Goal: Task Accomplishment & Management: Use online tool/utility

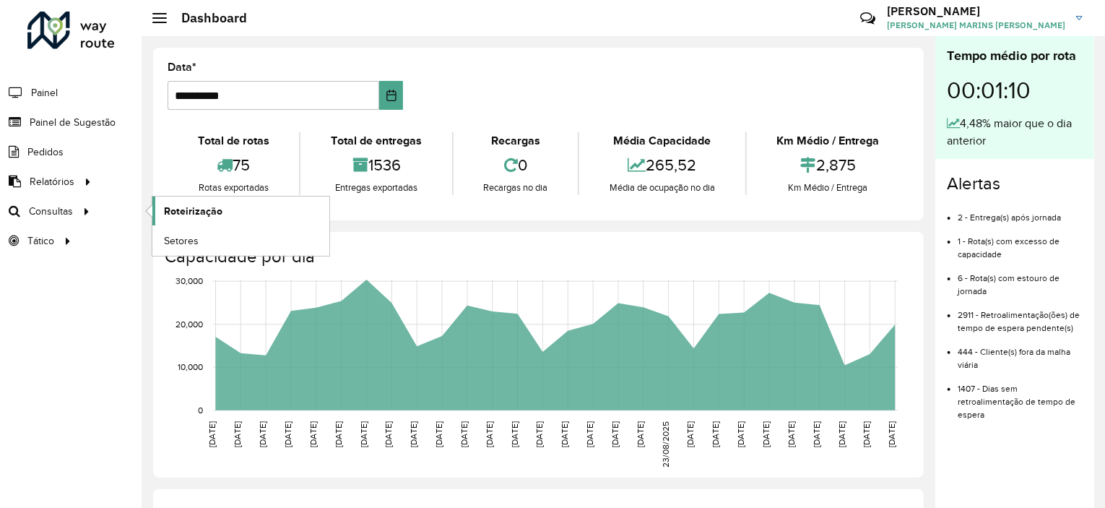
click at [189, 207] on span "Roteirização" at bounding box center [193, 211] width 59 height 15
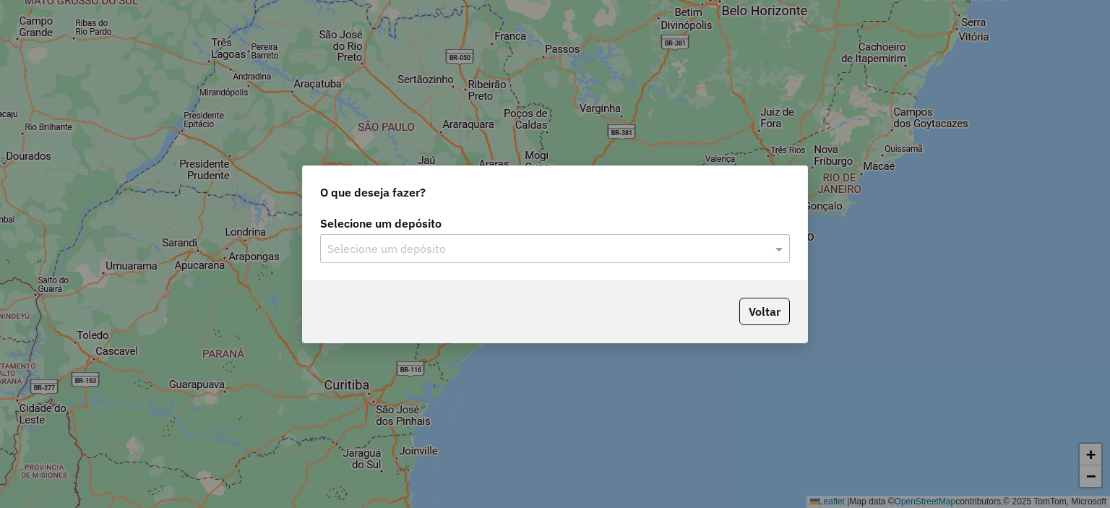
click at [553, 242] on input "text" at bounding box center [540, 249] width 426 height 17
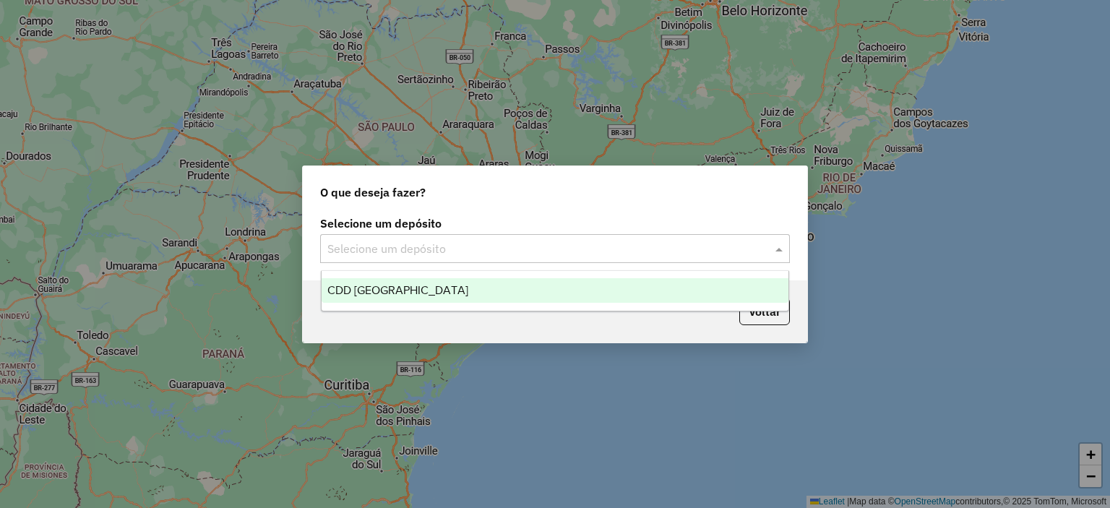
click at [456, 292] on div "CDD [GEOGRAPHIC_DATA]" at bounding box center [554, 290] width 467 height 25
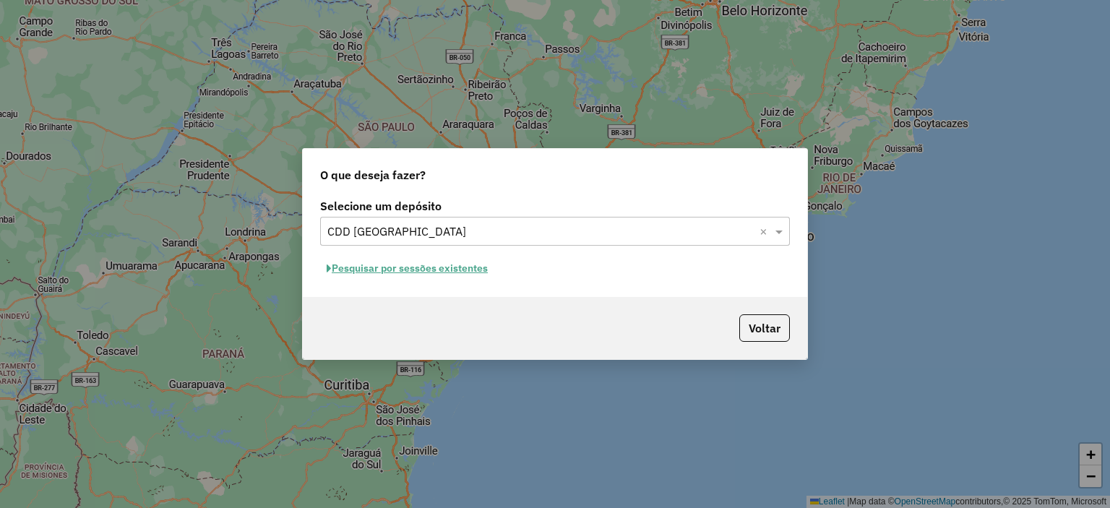
click at [405, 274] on button "Pesquisar por sessões existentes" at bounding box center [407, 268] width 174 height 22
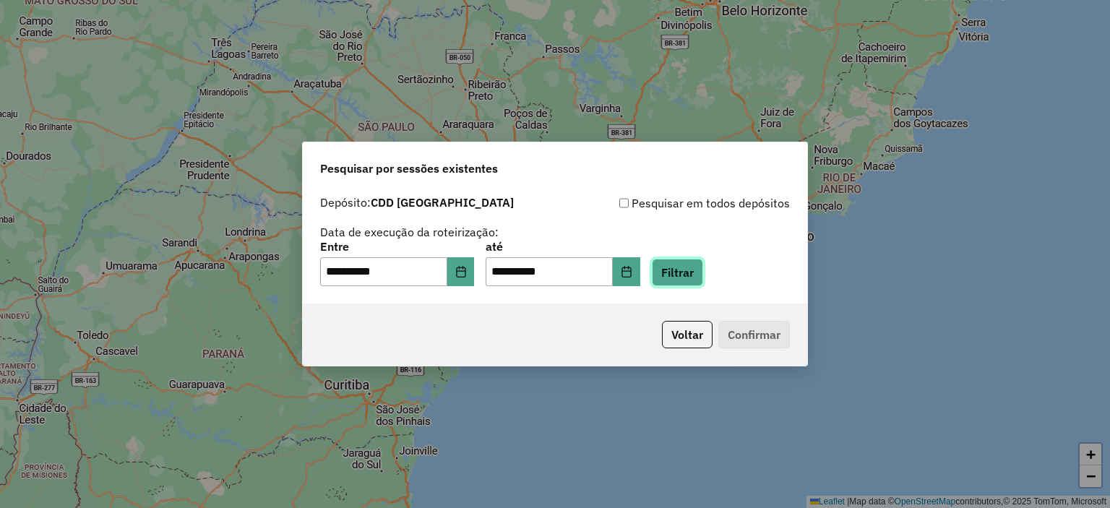
click at [684, 265] on button "Filtrar" at bounding box center [677, 272] width 51 height 27
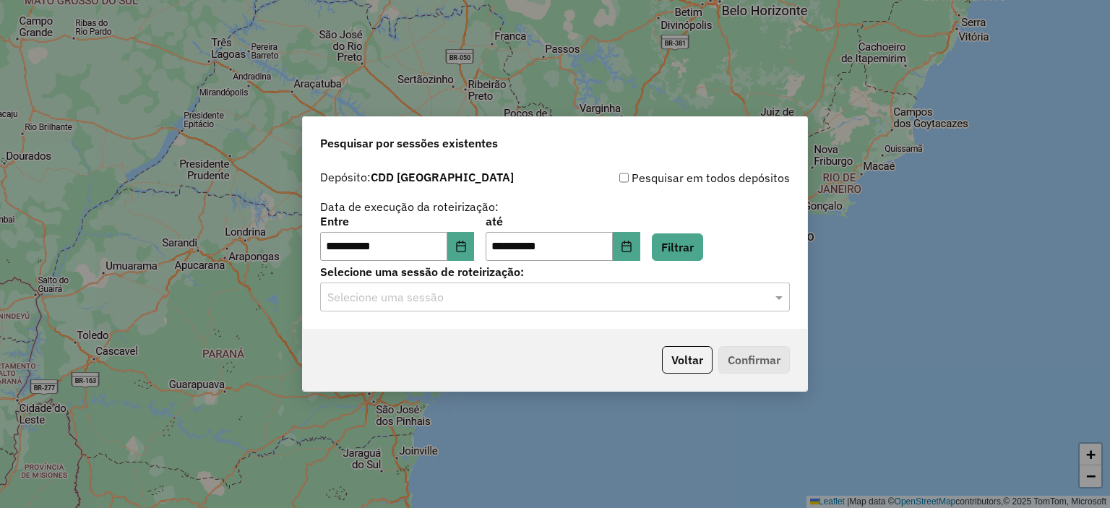
click at [457, 305] on input "text" at bounding box center [540, 297] width 426 height 17
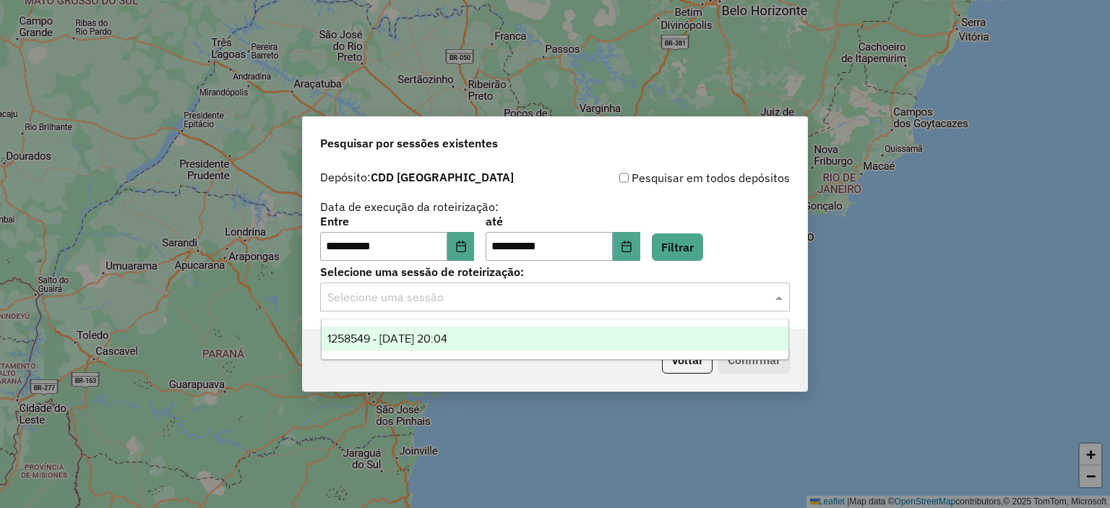
click at [405, 345] on span "1258549 - 03/09/2025 20:04" at bounding box center [387, 338] width 120 height 12
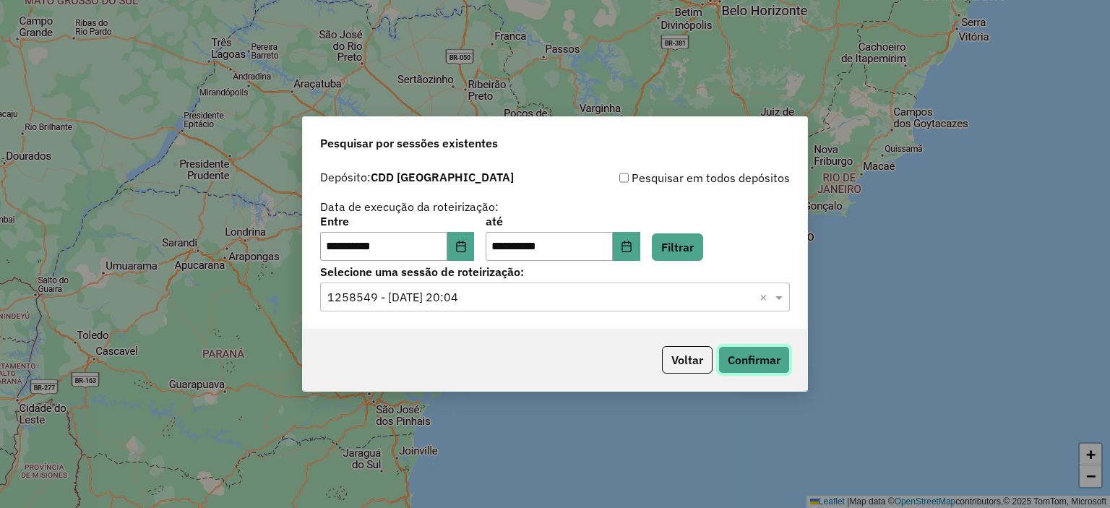
click at [750, 365] on button "Confirmar" at bounding box center [754, 359] width 72 height 27
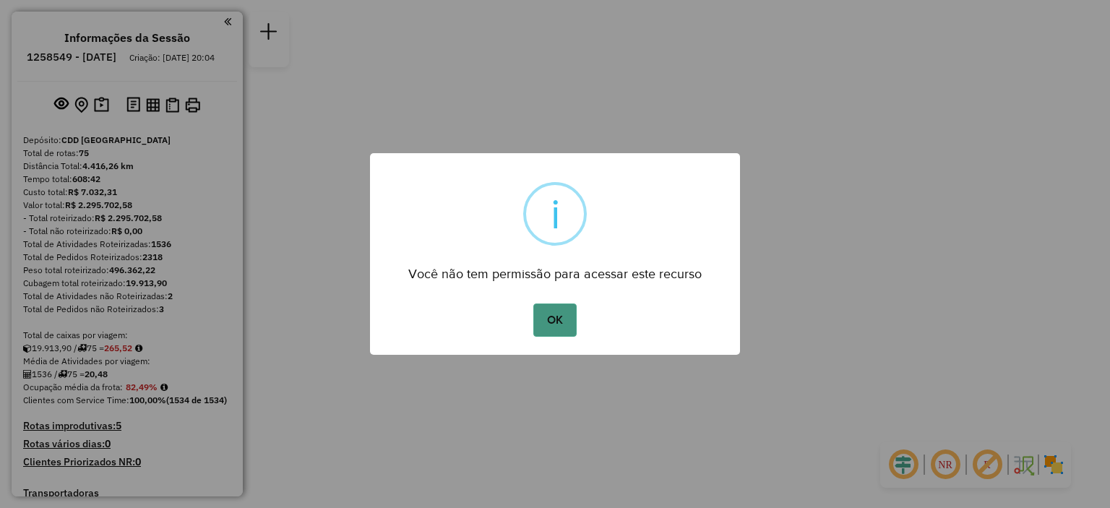
click at [556, 314] on button "OK" at bounding box center [554, 319] width 43 height 33
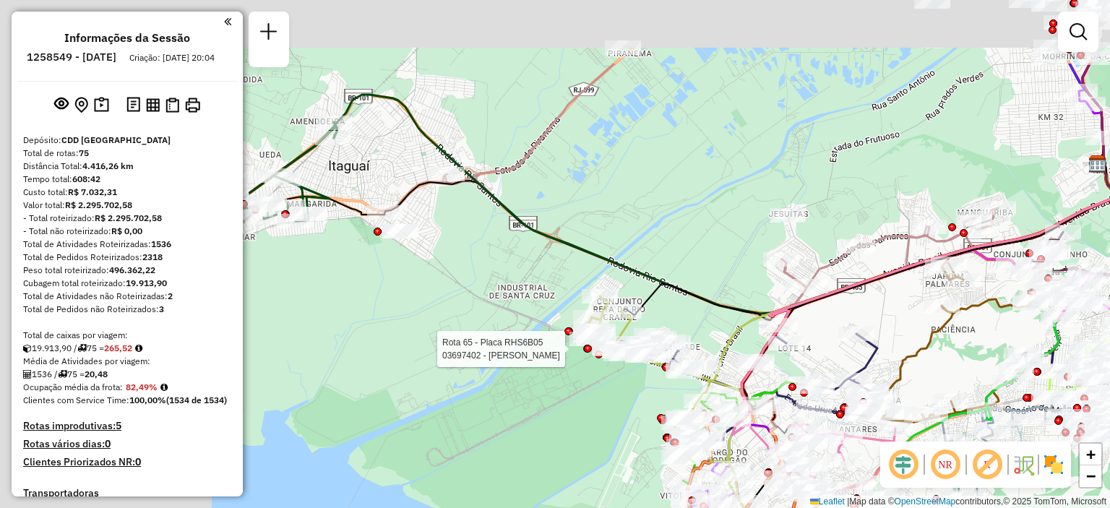
drag, startPoint x: 335, startPoint y: 243, endPoint x: 607, endPoint y: 367, distance: 298.4
click at [607, 356] on div at bounding box center [612, 349] width 36 height 14
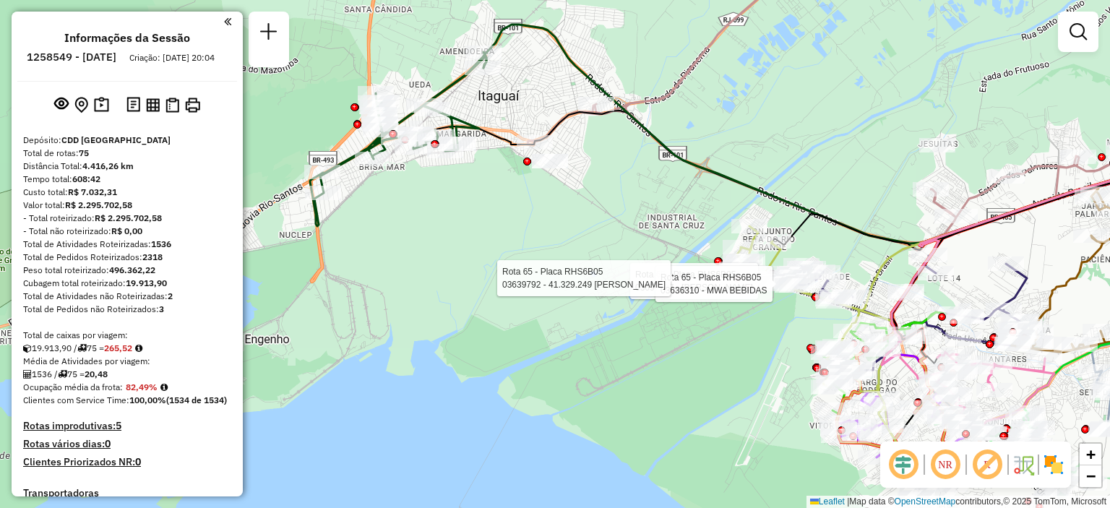
drag, startPoint x: 309, startPoint y: 277, endPoint x: 484, endPoint y: 180, distance: 199.8
click at [484, 180] on div "Rota 65 - Placa RHS6B05 03697627 - [PERSON_NAME] Rota 65 - Placa RHS6B05 036363…" at bounding box center [555, 254] width 1110 height 508
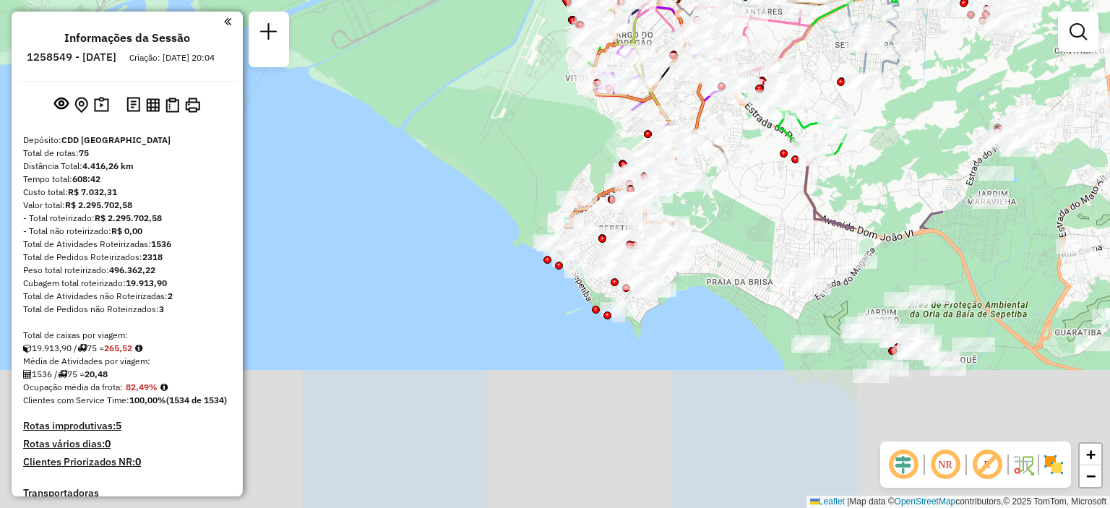
drag, startPoint x: 660, startPoint y: 338, endPoint x: 381, endPoint y: 4, distance: 435.5
click at [381, 4] on div "Rota 65 - Placa RHS6B05 03697627 - [PERSON_NAME] Rota 65 - Placa RHS6B05 036363…" at bounding box center [555, 254] width 1110 height 508
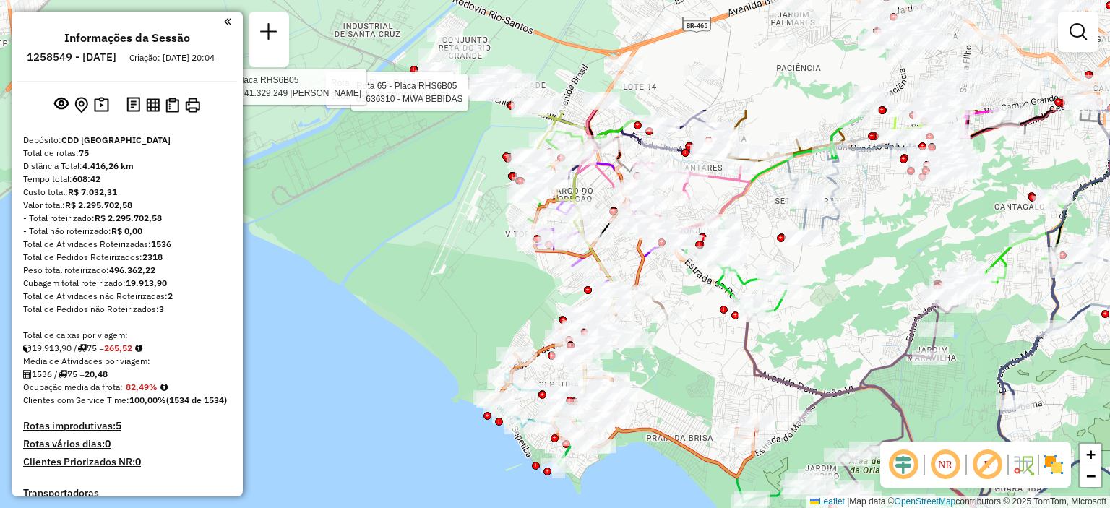
drag, startPoint x: 498, startPoint y: 77, endPoint x: 439, endPoint y: 237, distance: 170.7
click at [439, 237] on div "Rota 65 - Placa RHS6B05 03697627 - [PERSON_NAME] Rota 65 - Placa RHS6B05 036363…" at bounding box center [555, 254] width 1110 height 508
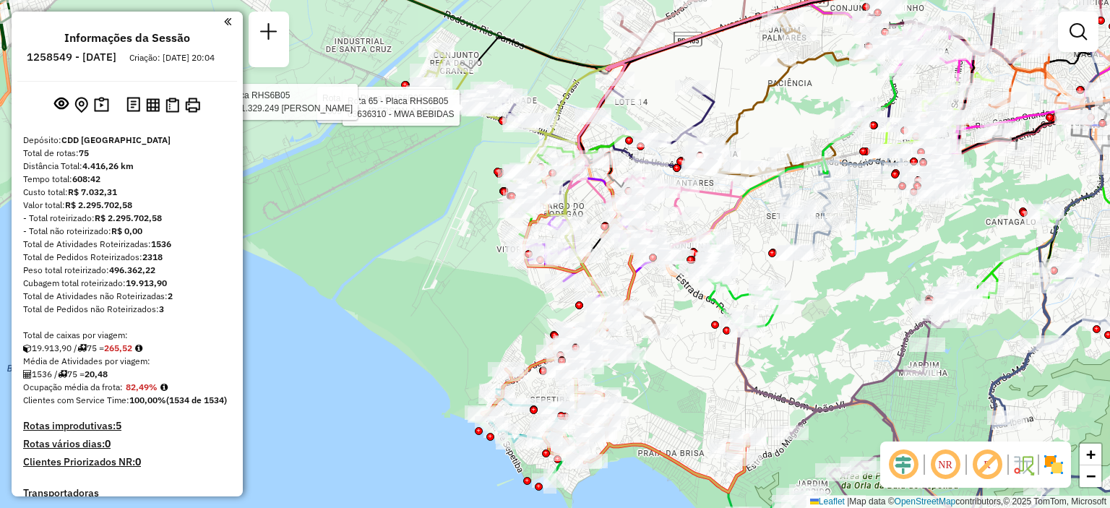
drag, startPoint x: 468, startPoint y: 215, endPoint x: 457, endPoint y: 235, distance: 22.7
click at [457, 235] on div "Rota 65 - Placa RHS6B05 03697627 - [PERSON_NAME] Rota 65 - Placa RHS6B05 036363…" at bounding box center [555, 254] width 1110 height 508
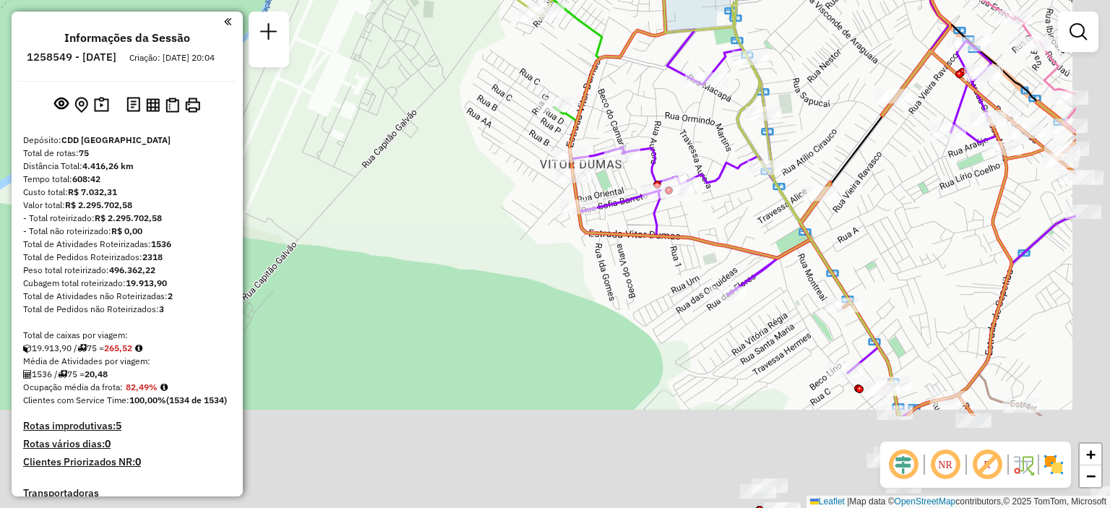
drag, startPoint x: 575, startPoint y: 317, endPoint x: 421, endPoint y: 163, distance: 217.6
click at [421, 163] on div "Rota 65 - Placa RHS6B05 03697627 - [PERSON_NAME] Rota 65 - Placa RHS6B05 036363…" at bounding box center [555, 254] width 1110 height 508
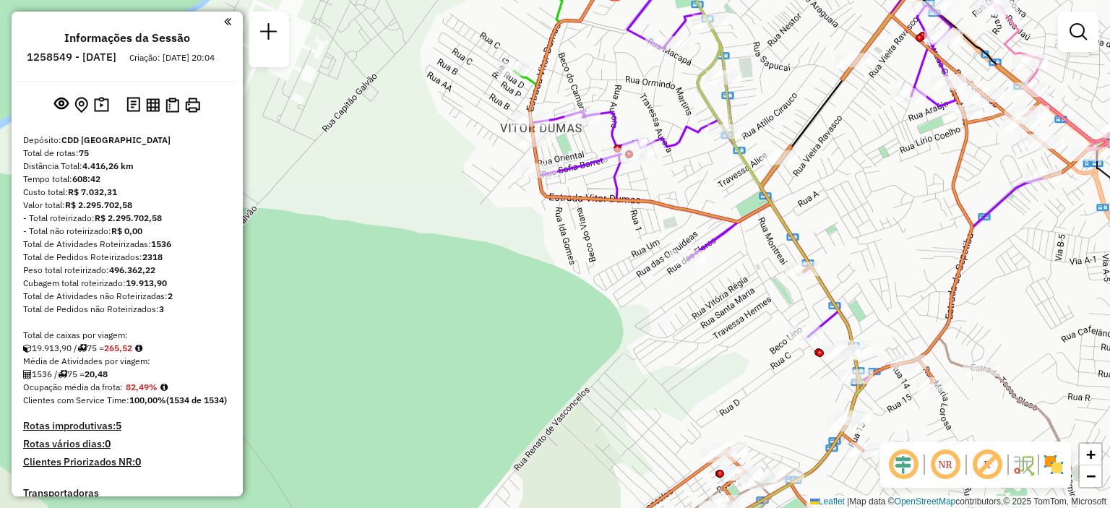
drag, startPoint x: 557, startPoint y: 269, endPoint x: 501, endPoint y: 234, distance: 66.5
click at [501, 234] on div "Rota 65 - Placa RHS6B05 03697627 - [PERSON_NAME] Rota 65 - Placa RHS6B05 036363…" at bounding box center [555, 254] width 1110 height 508
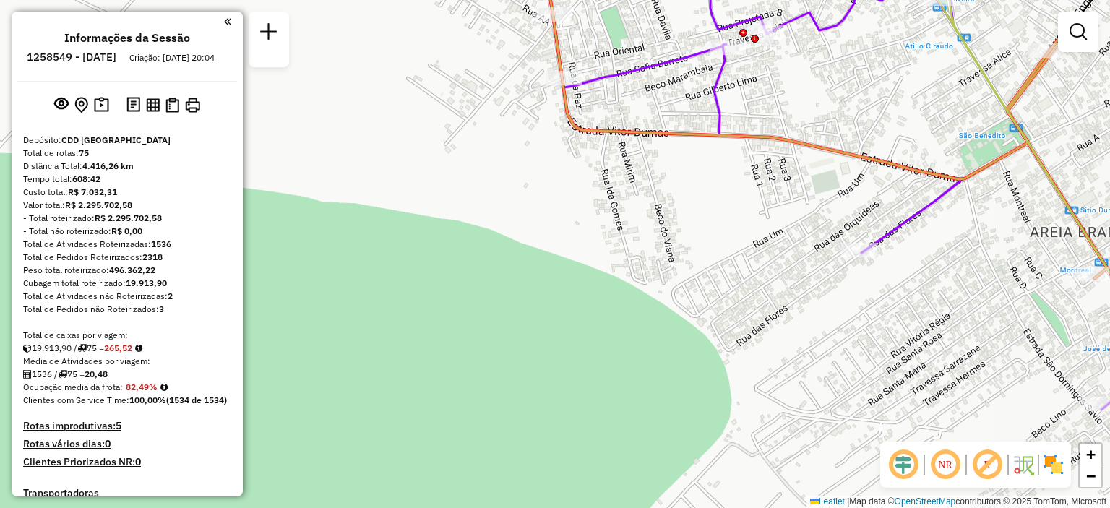
click at [549, 251] on div "Rota 65 - Placa RHS6B05 03697627 - [PERSON_NAME] Rota 65 - Placa RHS6B05 036363…" at bounding box center [555, 254] width 1110 height 508
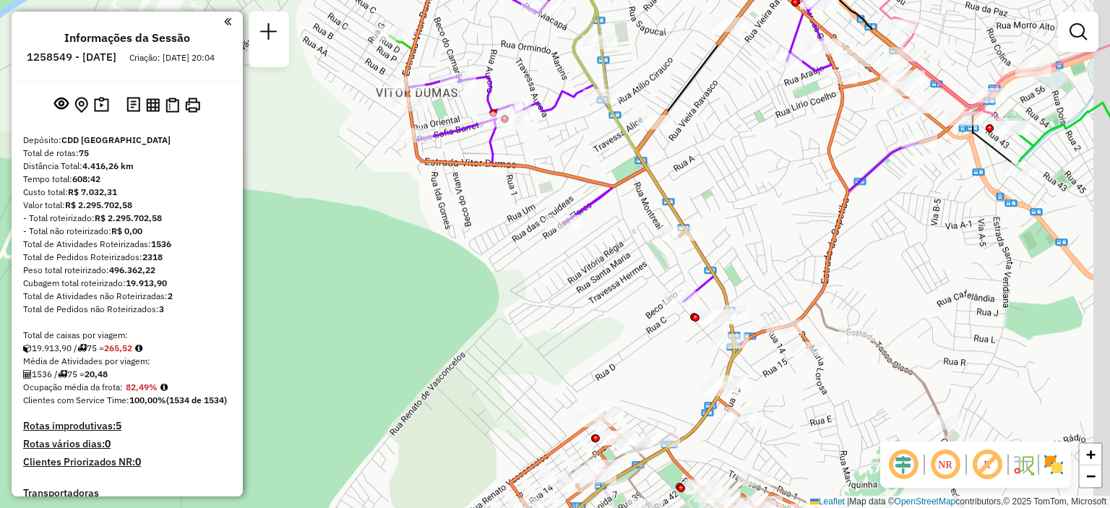
drag, startPoint x: 718, startPoint y: 342, endPoint x: 557, endPoint y: 273, distance: 175.1
click at [557, 273] on div "Rota 65 - Placa RHS6B05 03697627 - [PERSON_NAME] Rota 65 - Placa RHS6B05 036363…" at bounding box center [555, 254] width 1110 height 508
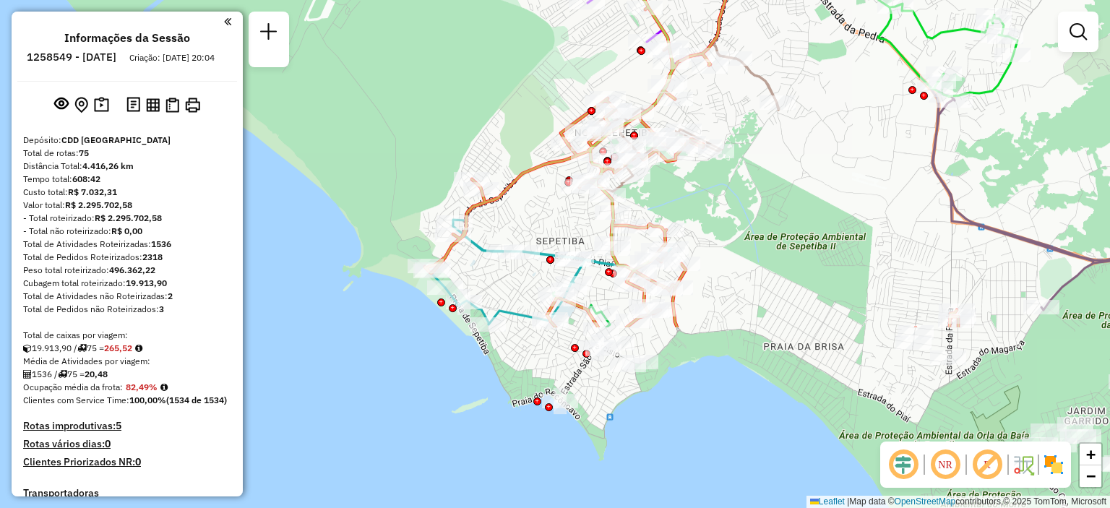
click at [547, 135] on div "Rota 65 - Placa RHS6B05 03697627 - [PERSON_NAME] Rota 65 - Placa RHS6B05 036363…" at bounding box center [555, 254] width 1110 height 508
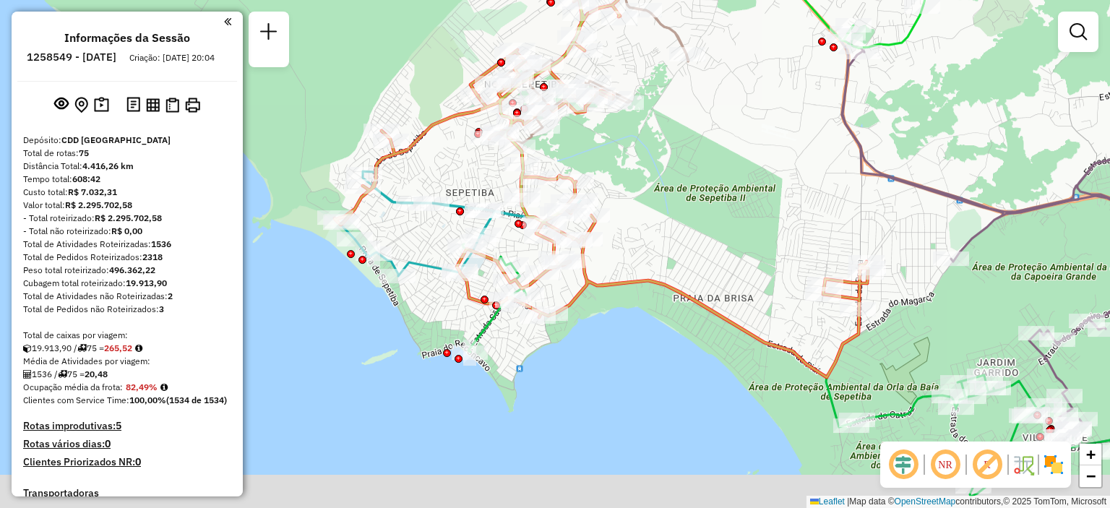
drag, startPoint x: 756, startPoint y: 307, endPoint x: 631, endPoint y: 241, distance: 140.6
click at [631, 241] on div "Rota 65 - Placa RHS6B05 03697627 - [PERSON_NAME] Rota 65 - Placa RHS6B05 036363…" at bounding box center [555, 254] width 1110 height 508
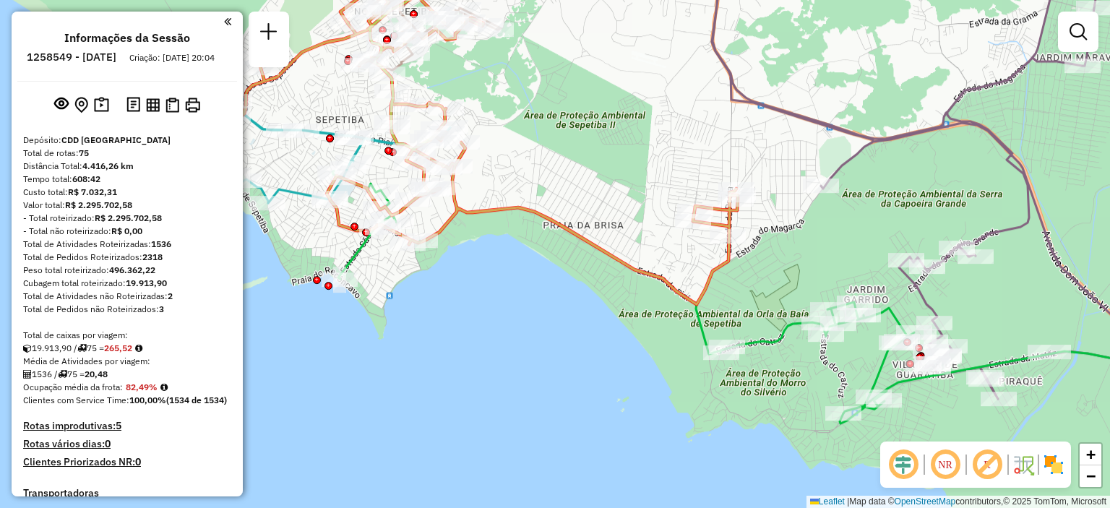
drag, startPoint x: 721, startPoint y: 266, endPoint x: 629, endPoint y: 207, distance: 109.2
click at [628, 211] on div "Rota 65 - Placa RHS6B05 03697627 - [PERSON_NAME] Rota 65 - Placa RHS6B05 036363…" at bounding box center [555, 254] width 1110 height 508
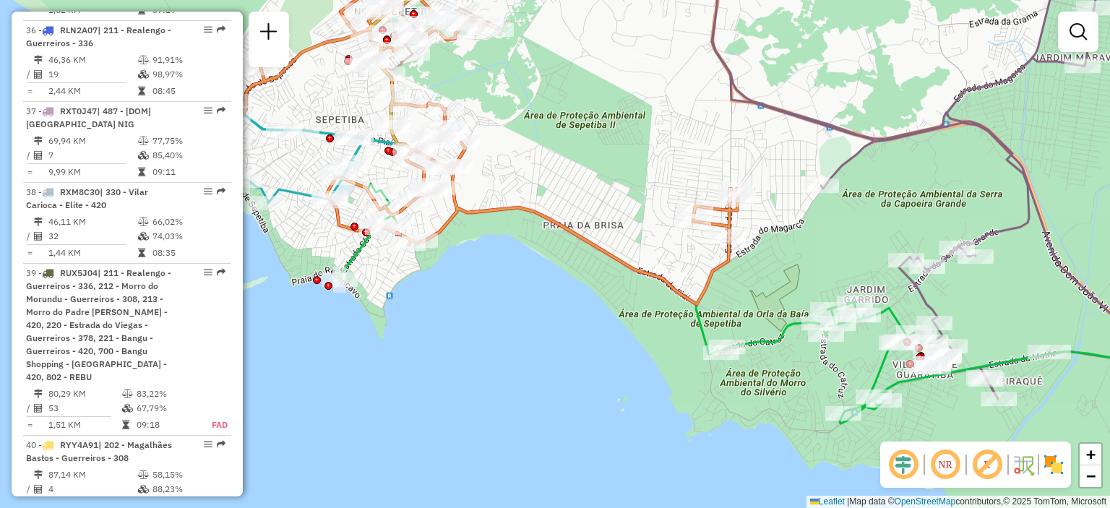
scroll to position [4951, 0]
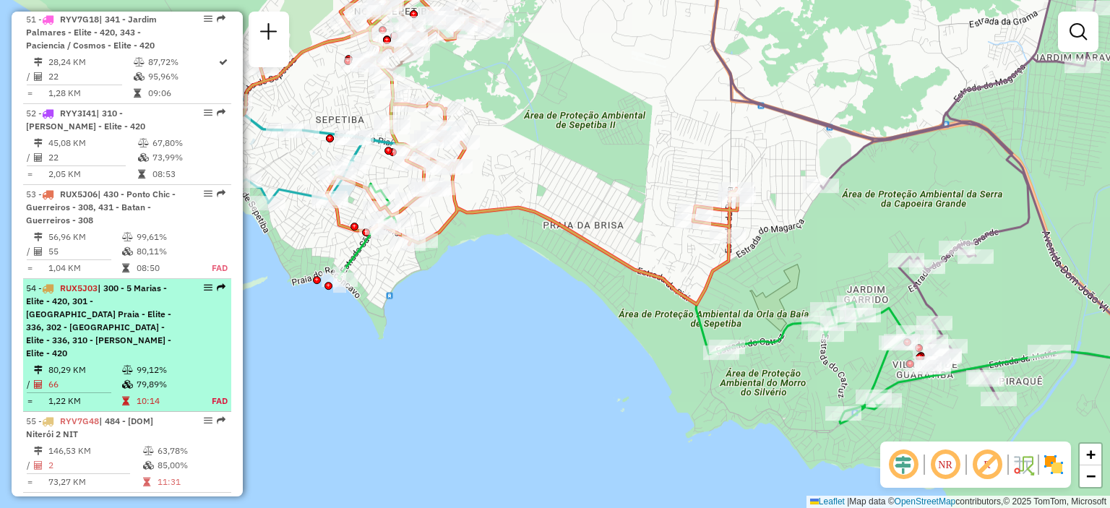
click at [108, 285] on div "54 - RUX5J03 | 300 - 5 Marias - Elite - 420, 301 - [GEOGRAPHIC_DATA] Praia - El…" at bounding box center [102, 321] width 153 height 78
select select "**********"
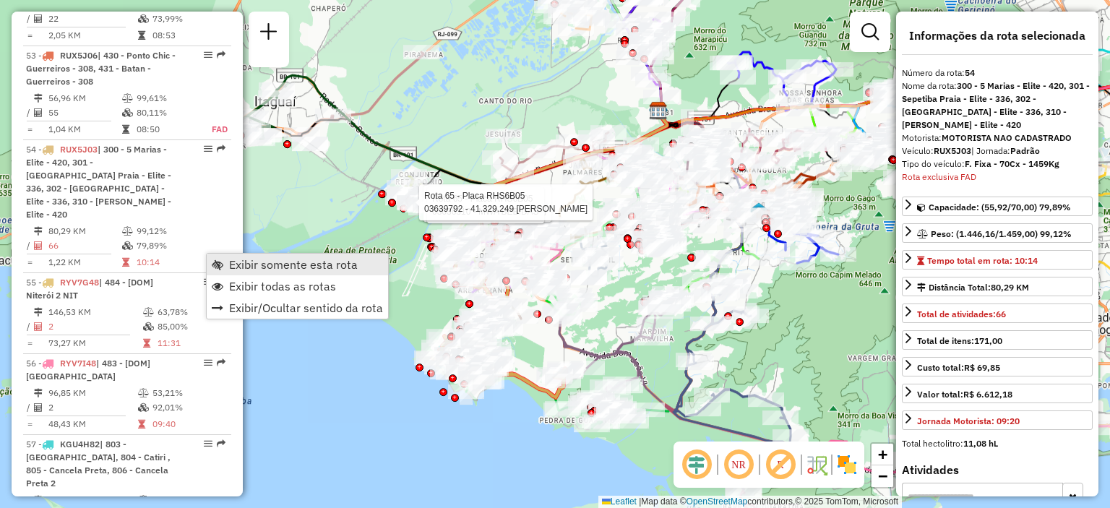
scroll to position [5184, 0]
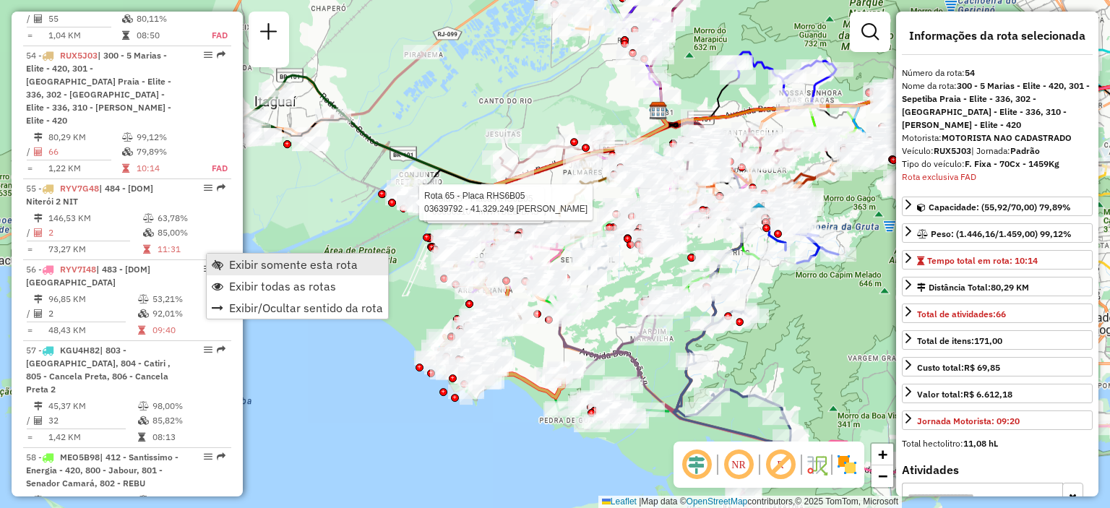
click at [251, 263] on span "Exibir somente esta rota" at bounding box center [293, 265] width 129 height 12
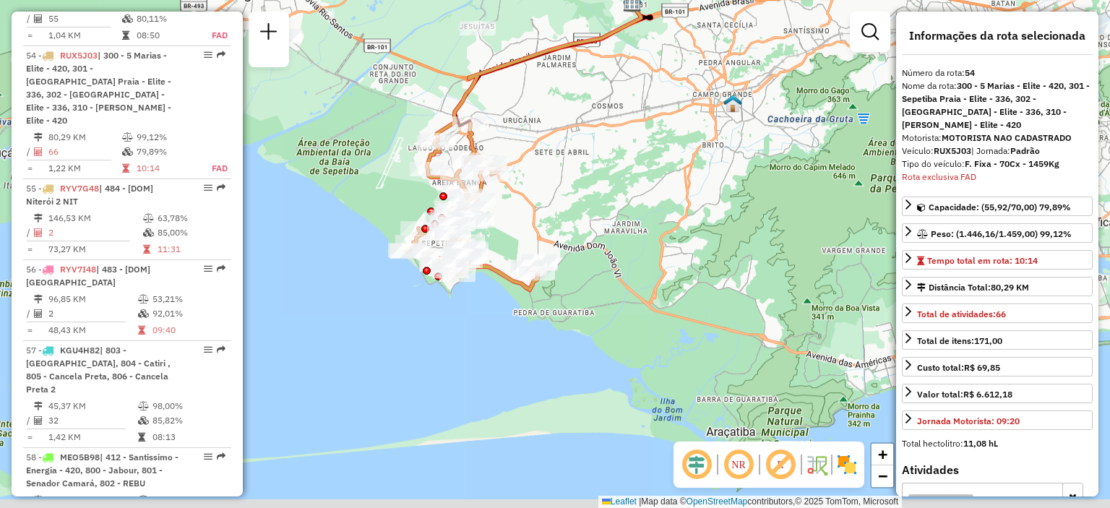
drag, startPoint x: 545, startPoint y: 301, endPoint x: 509, endPoint y: 181, distance: 124.8
click at [509, 181] on div "Janela de atendimento Grade de atendimento Capacidade Transportadoras Veículos …" at bounding box center [555, 254] width 1110 height 508
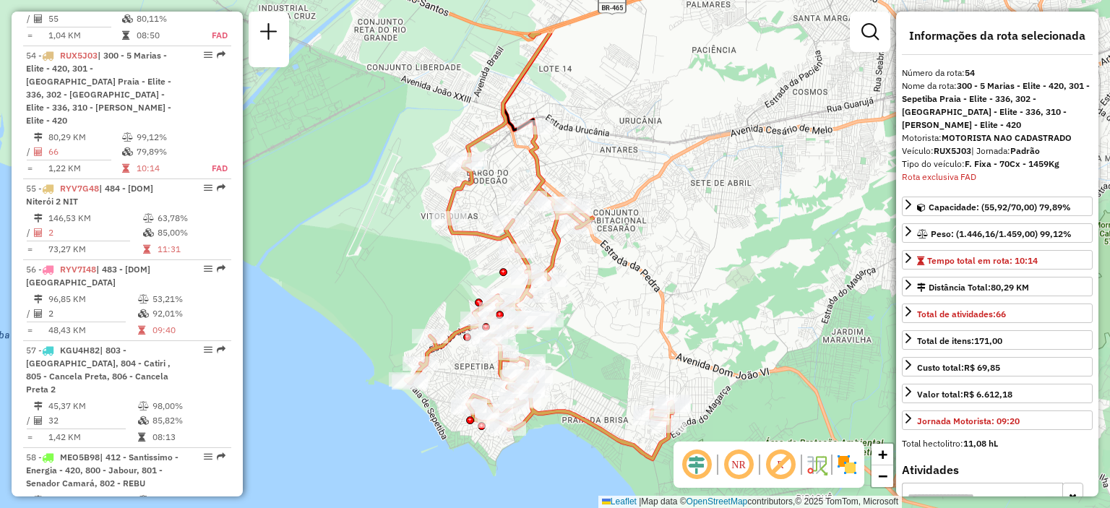
drag, startPoint x: 509, startPoint y: 181, endPoint x: 636, endPoint y: 267, distance: 154.1
click at [636, 267] on div "Janela de atendimento Grade de atendimento Capacidade Transportadoras Veículos …" at bounding box center [555, 254] width 1110 height 508
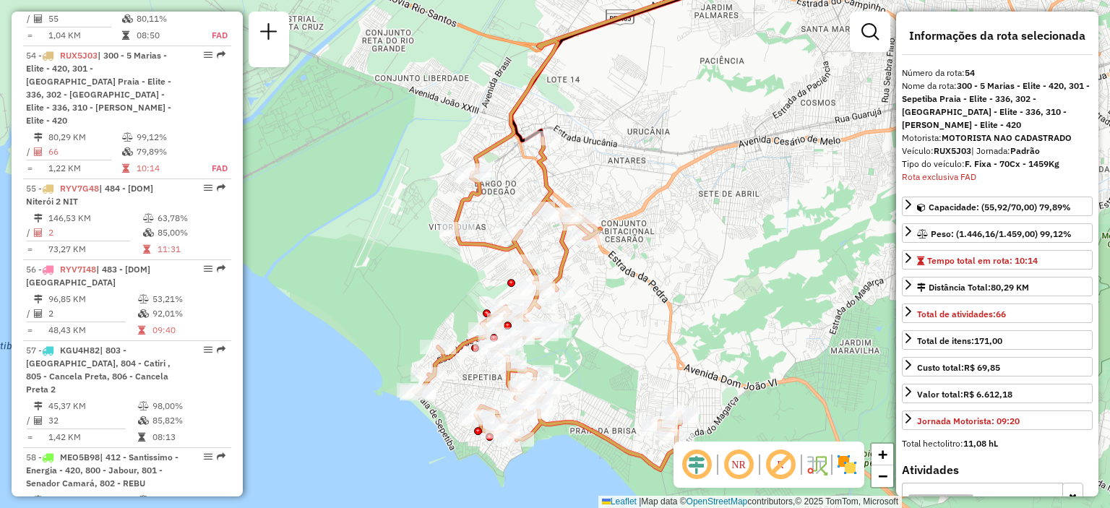
drag, startPoint x: 636, startPoint y: 267, endPoint x: 643, endPoint y: 280, distance: 14.5
click at [643, 280] on div "Janela de atendimento Grade de atendimento Capacidade Transportadoras Veículos …" at bounding box center [555, 254] width 1110 height 508
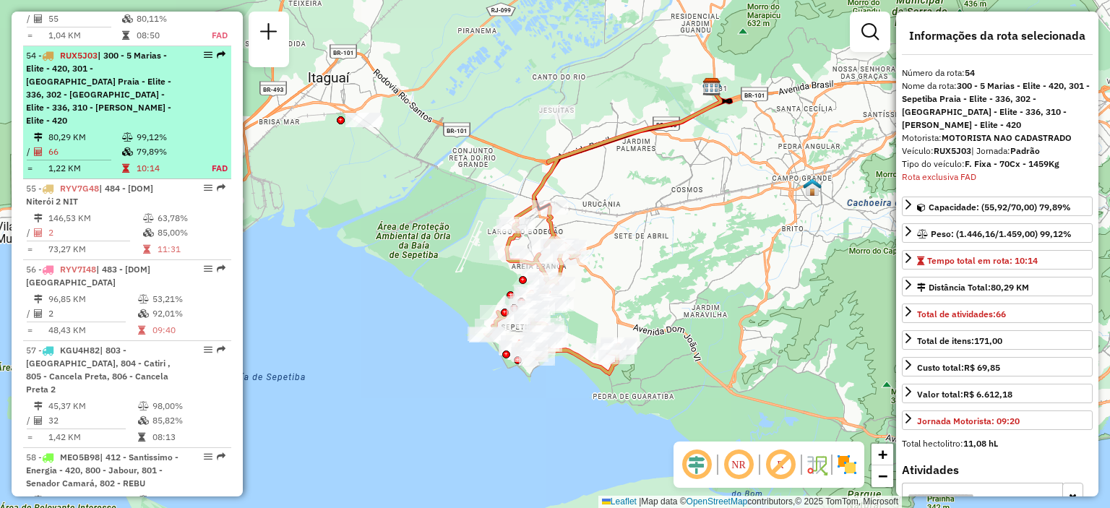
click at [124, 50] on span "| 300 - 5 Marias - Elite - 420, 301 - [GEOGRAPHIC_DATA] Praia - Elite - 336, 30…" at bounding box center [98, 88] width 145 height 76
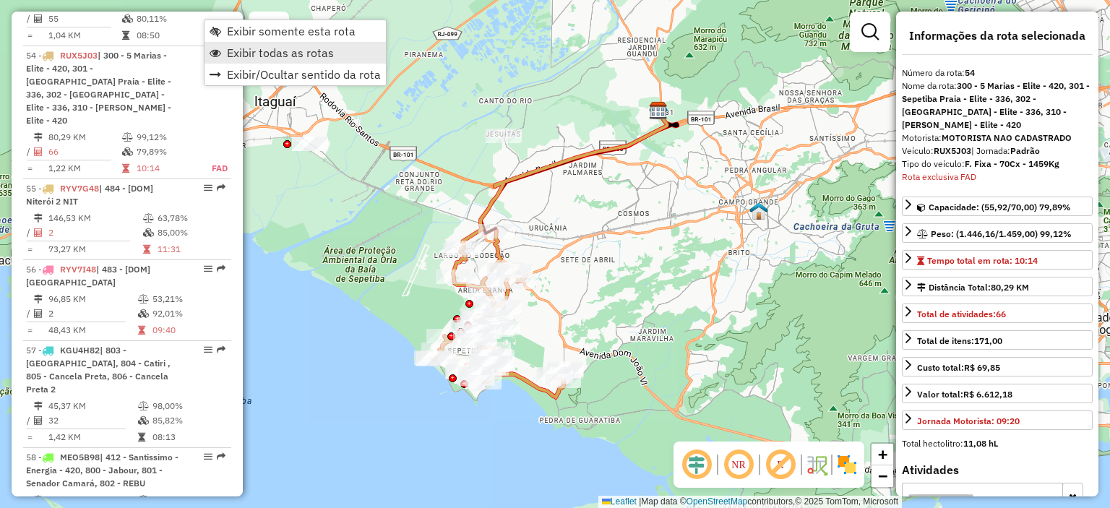
click at [245, 49] on span "Exibir todas as rotas" at bounding box center [280, 53] width 107 height 12
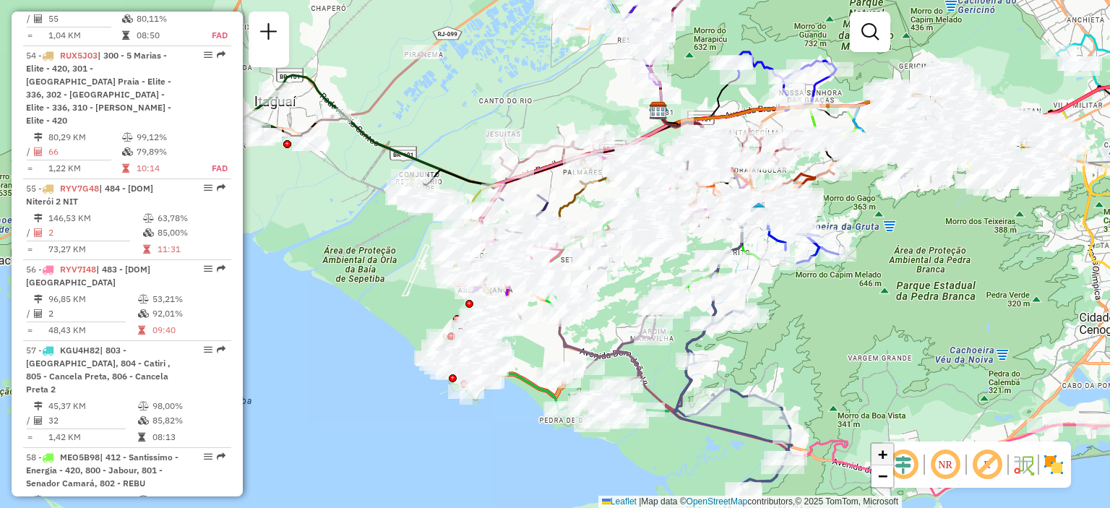
click at [881, 457] on span "+" at bounding box center [882, 454] width 9 height 18
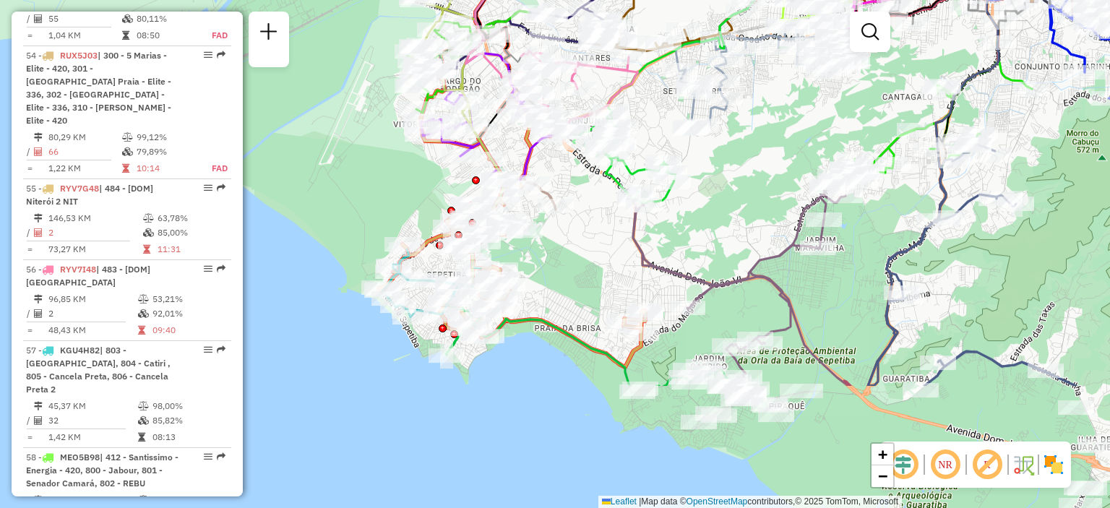
drag, startPoint x: 509, startPoint y: 427, endPoint x: 578, endPoint y: 254, distance: 186.7
click at [578, 254] on div "Janela de atendimento Grade de atendimento Capacidade Transportadoras Veículos …" at bounding box center [555, 254] width 1110 height 508
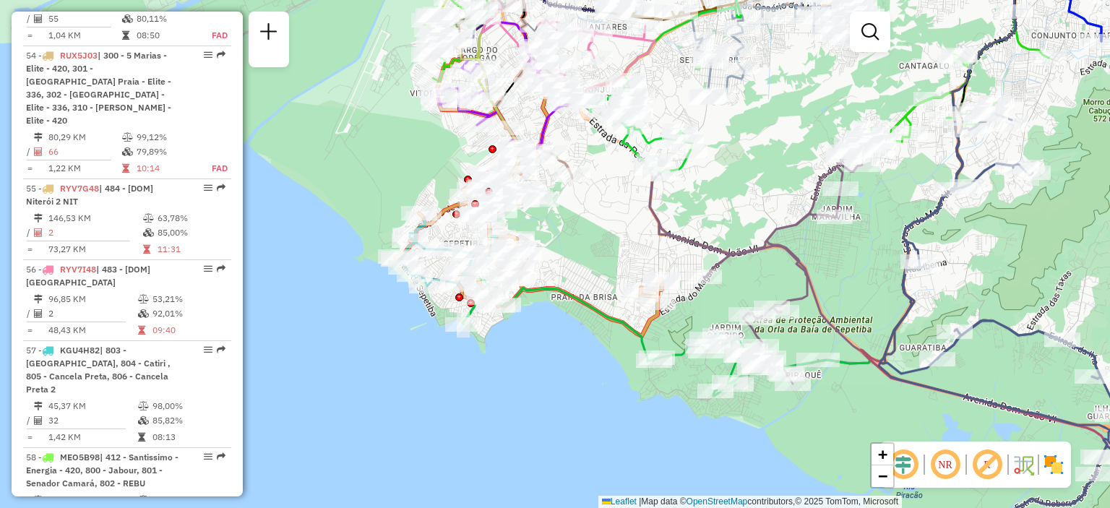
drag, startPoint x: 545, startPoint y: 343, endPoint x: 563, endPoint y: 312, distance: 35.6
click at [563, 312] on div "Janela de atendimento Grade de atendimento Capacidade Transportadoras Veículos …" at bounding box center [555, 254] width 1110 height 508
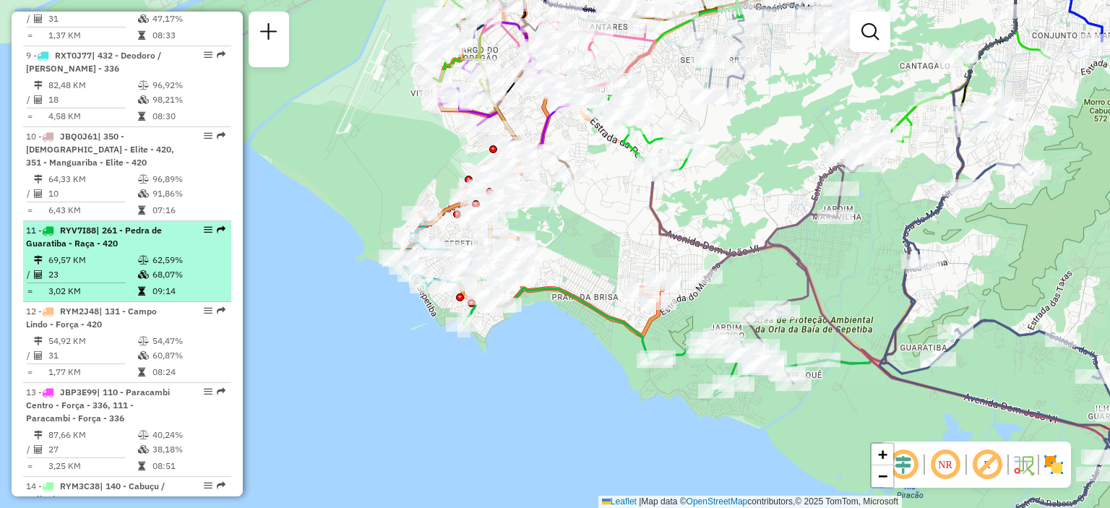
click at [123, 267] on td "69,57 KM" at bounding box center [93, 260] width 90 height 14
select select "**********"
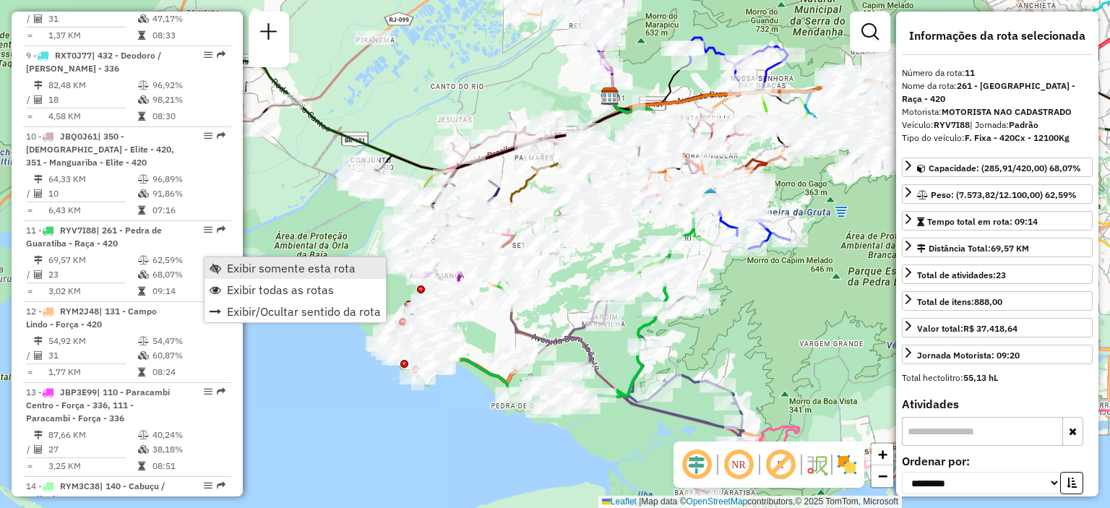
click at [251, 266] on span "Exibir somente esta rota" at bounding box center [291, 268] width 129 height 12
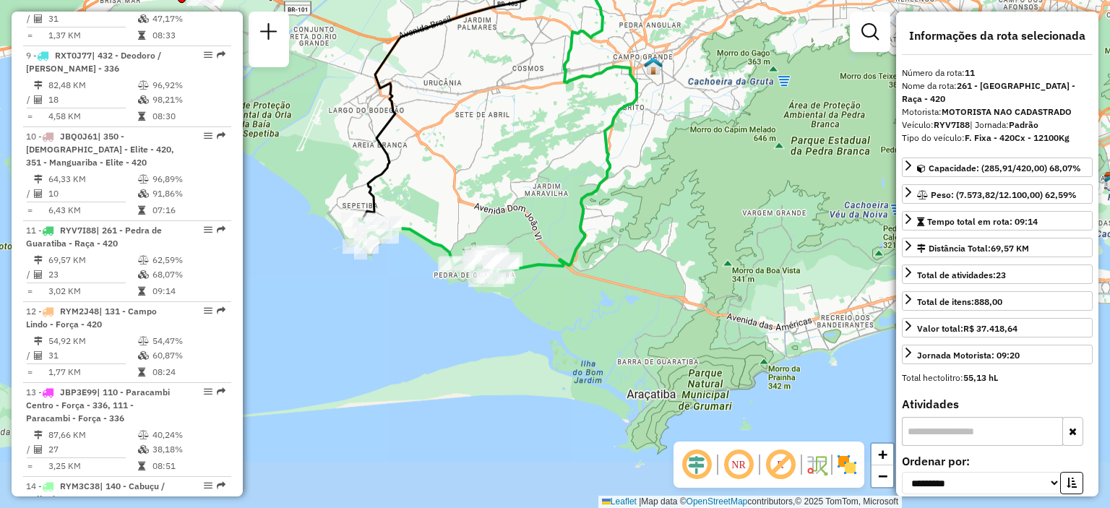
drag, startPoint x: 460, startPoint y: 314, endPoint x: 390, endPoint y: 150, distance: 178.3
click at [390, 150] on div "Janela de atendimento Grade de atendimento Capacidade Transportadoras Veículos …" at bounding box center [555, 254] width 1110 height 508
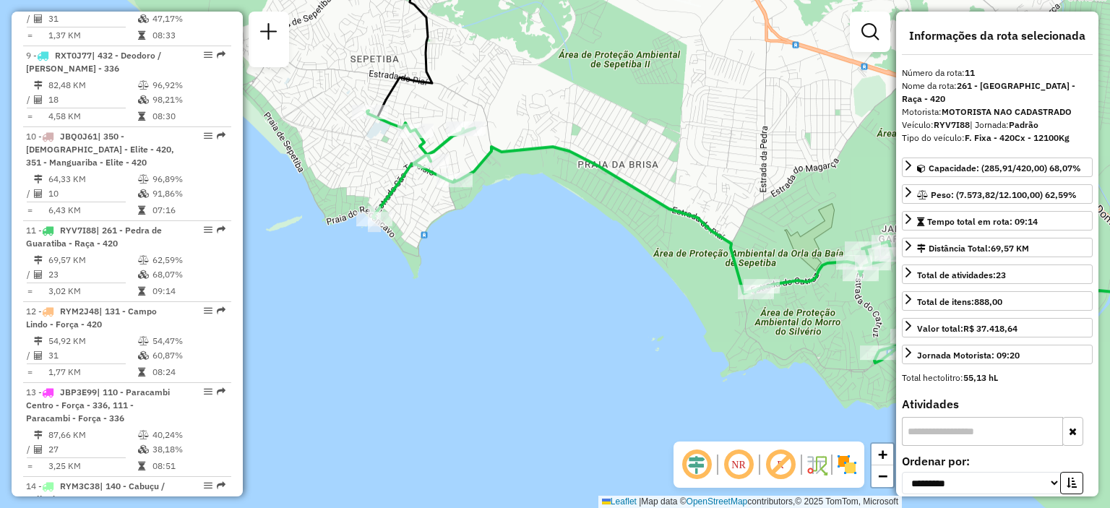
drag, startPoint x: 386, startPoint y: 276, endPoint x: 557, endPoint y: 190, distance: 190.9
click at [557, 190] on div "Janela de atendimento Grade de atendimento Capacidade Transportadoras Veículos …" at bounding box center [555, 254] width 1110 height 508
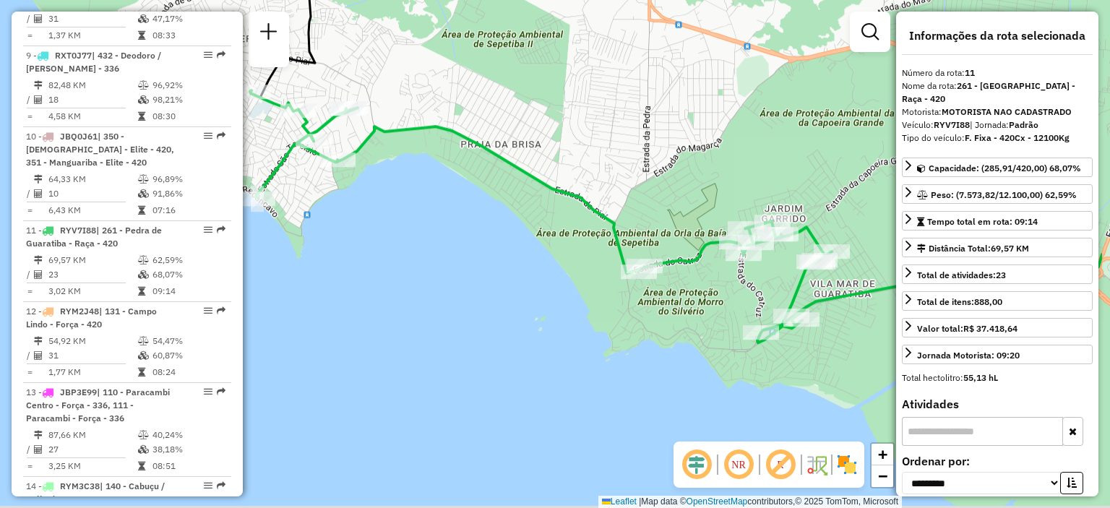
drag, startPoint x: 641, startPoint y: 376, endPoint x: 523, endPoint y: 355, distance: 120.4
click at [523, 355] on div "Janela de atendimento Grade de atendimento Capacidade Transportadoras Veículos …" at bounding box center [555, 254] width 1110 height 508
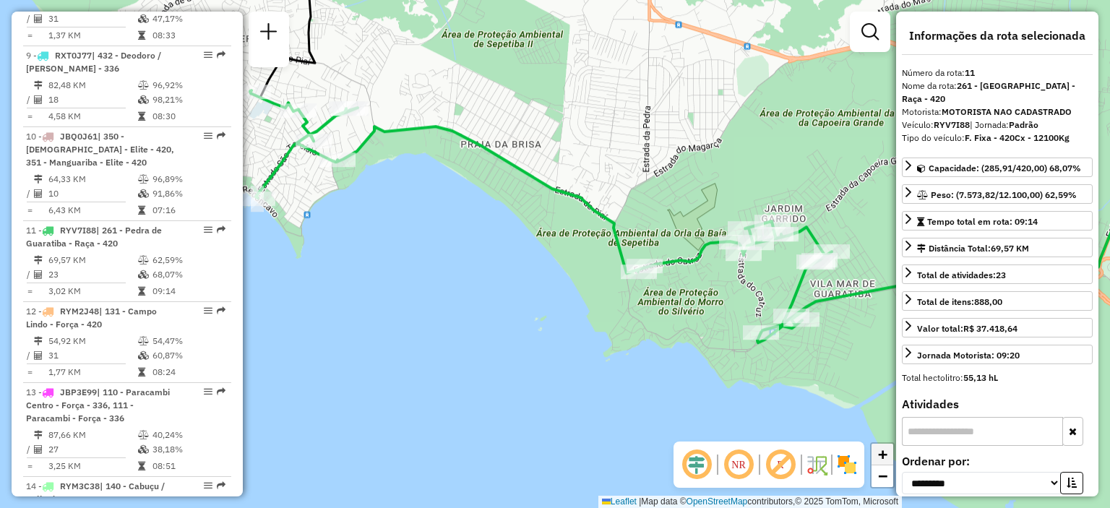
click at [879, 456] on span "+" at bounding box center [882, 454] width 9 height 18
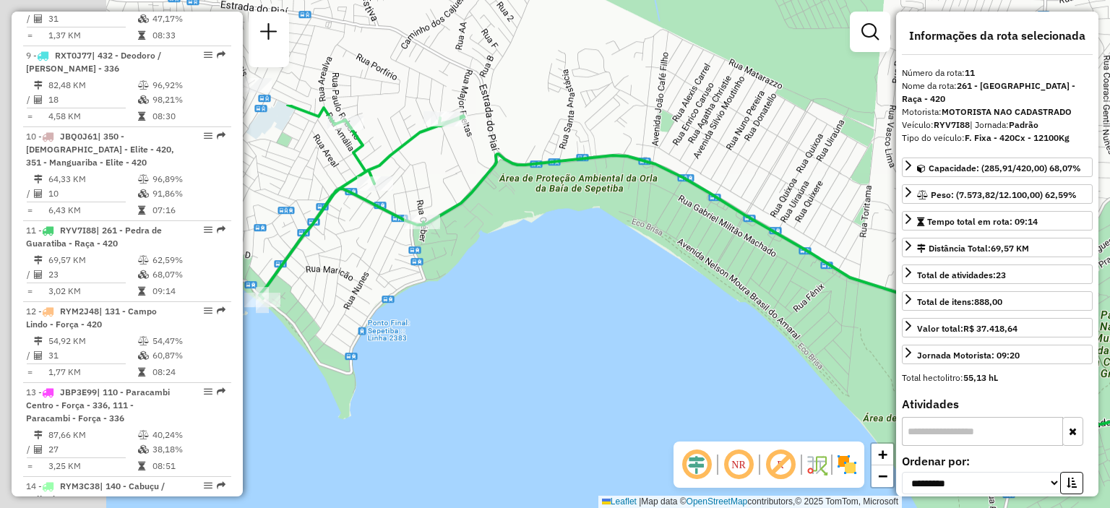
drag, startPoint x: 469, startPoint y: 233, endPoint x: 802, endPoint y: 384, distance: 365.9
click at [802, 384] on div "Janela de atendimento Grade de atendimento Capacidade Transportadoras Veículos …" at bounding box center [555, 254] width 1110 height 508
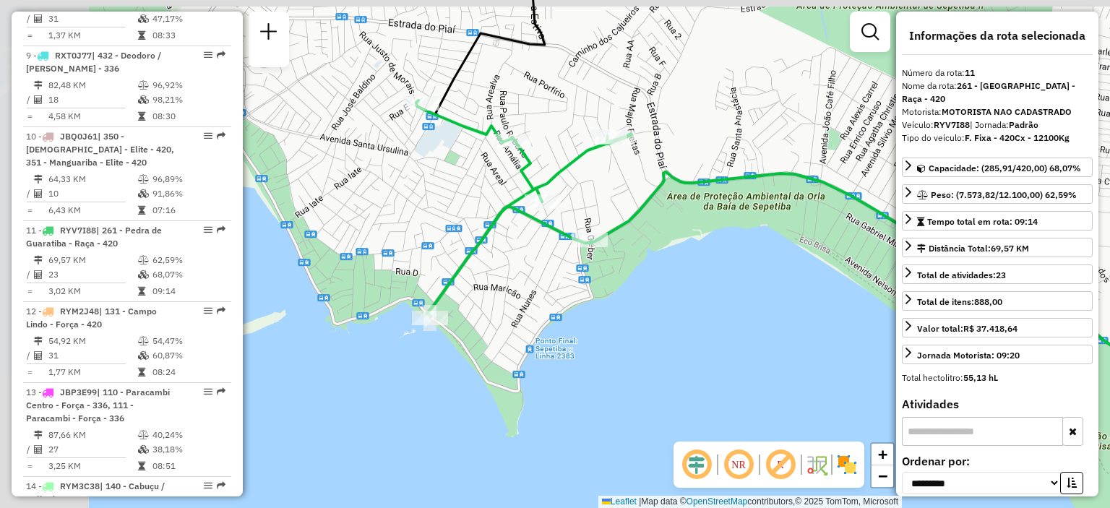
drag, startPoint x: 432, startPoint y: 282, endPoint x: 576, endPoint y: 304, distance: 145.5
click at [576, 304] on div "Janela de atendimento Grade de atendimento Capacidade Transportadoras Veículos …" at bounding box center [555, 254] width 1110 height 508
